Goal: Information Seeking & Learning: Learn about a topic

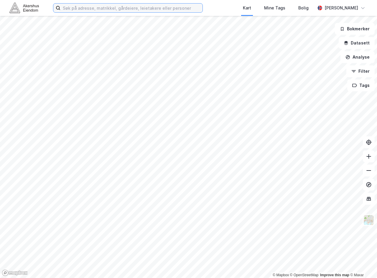
click at [132, 6] on input at bounding box center [131, 8] width 142 height 9
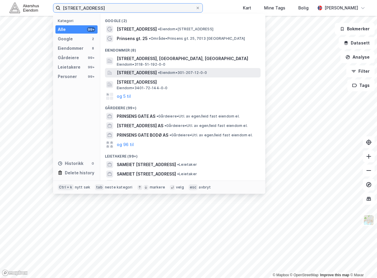
type input "[STREET_ADDRESS]"
click at [153, 69] on span "[STREET_ADDRESS]" at bounding box center [137, 72] width 40 height 7
